Goal: Find contact information

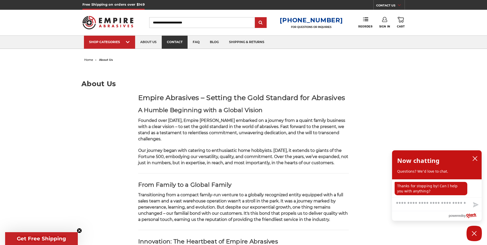
click at [175, 44] on link "contact" at bounding box center [175, 42] width 26 height 13
